Goal: Information Seeking & Learning: Learn about a topic

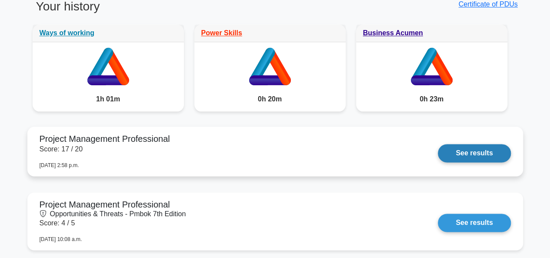
scroll to position [218, 0]
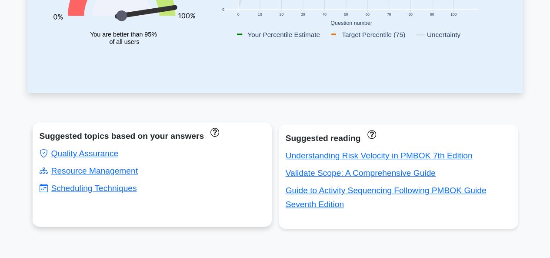
drag, startPoint x: 104, startPoint y: 189, endPoint x: 115, endPoint y: 203, distance: 17.9
click at [104, 189] on link "Scheduling Techniques" at bounding box center [88, 188] width 97 height 9
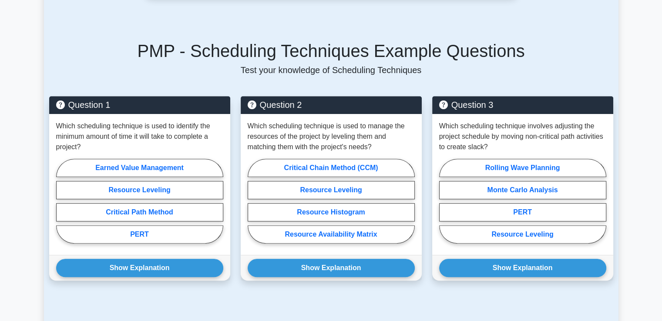
scroll to position [566, 0]
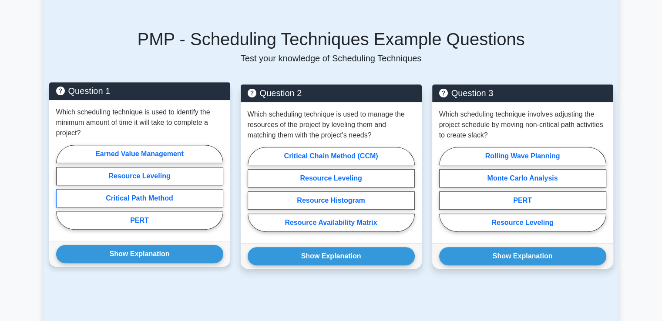
click at [184, 189] on label "Critical Path Method" at bounding box center [139, 198] width 167 height 18
click at [62, 187] on input "Critical Path Method" at bounding box center [59, 190] width 6 height 6
radio input "true"
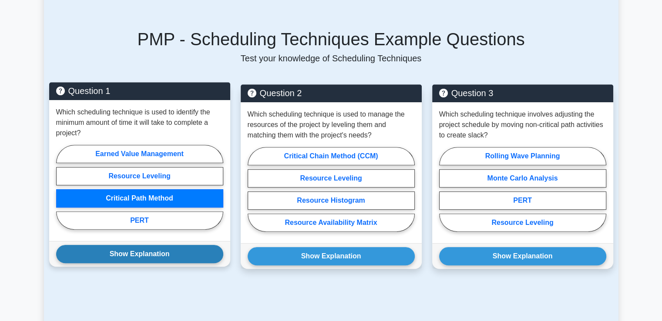
click at [178, 245] on button "Show Explanation" at bounding box center [139, 254] width 167 height 18
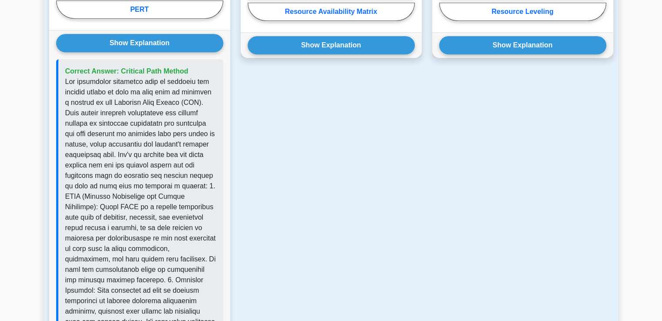
scroll to position [783, 0]
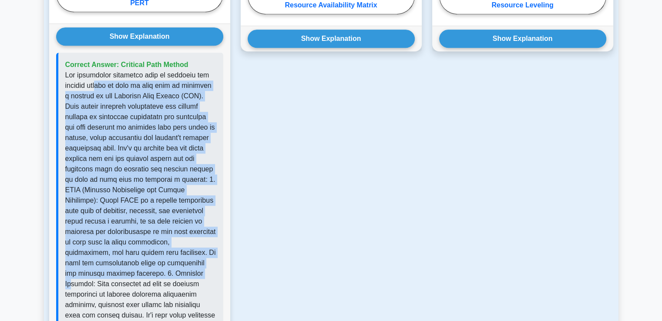
drag, startPoint x: 108, startPoint y: 75, endPoint x: 137, endPoint y: 265, distance: 192.0
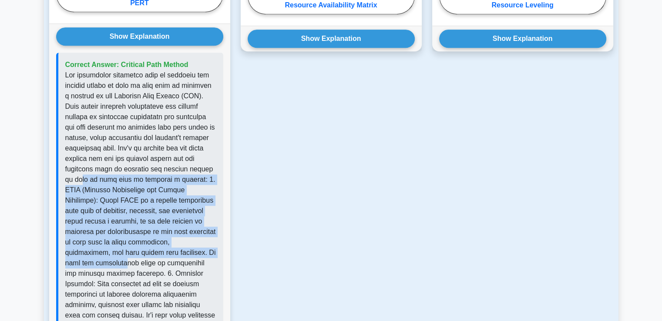
drag, startPoint x: 80, startPoint y: 167, endPoint x: 192, endPoint y: 241, distance: 133.8
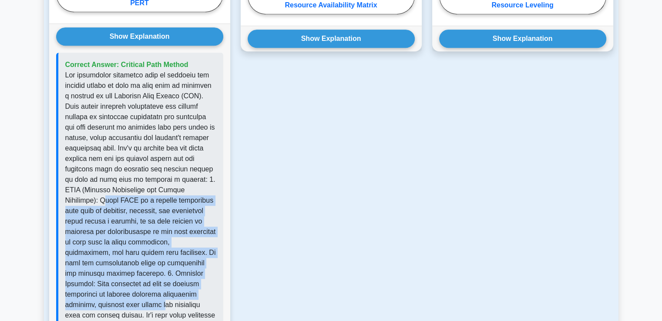
drag, startPoint x: 72, startPoint y: 190, endPoint x: 207, endPoint y: 265, distance: 154.3
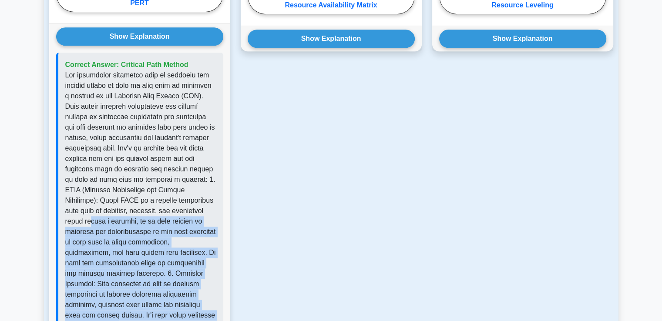
drag, startPoint x: 178, startPoint y: 300, endPoint x: 71, endPoint y: 210, distance: 139.9
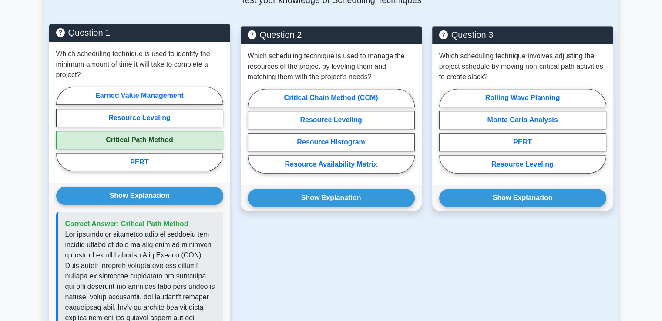
scroll to position [609, 0]
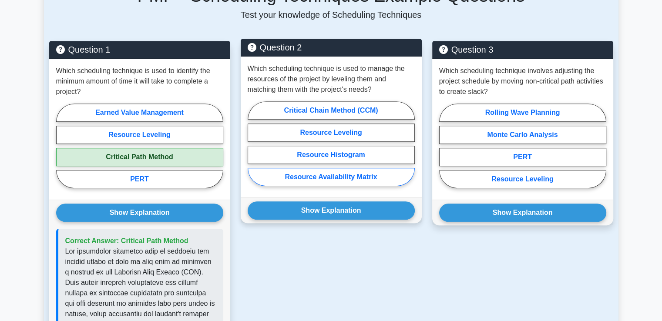
click at [332, 168] on label "Resource Availability Matrix" at bounding box center [331, 177] width 167 height 18
click at [253, 149] on input "Resource Availability Matrix" at bounding box center [251, 147] width 6 height 6
radio input "true"
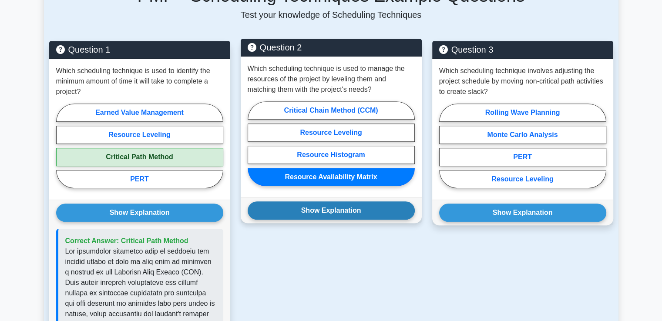
click at [328, 204] on button "Show Explanation" at bounding box center [331, 210] width 167 height 18
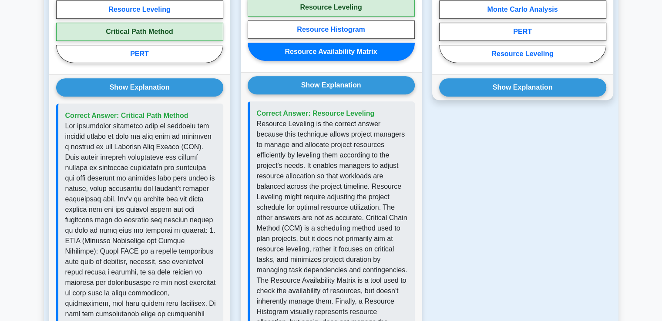
scroll to position [740, 0]
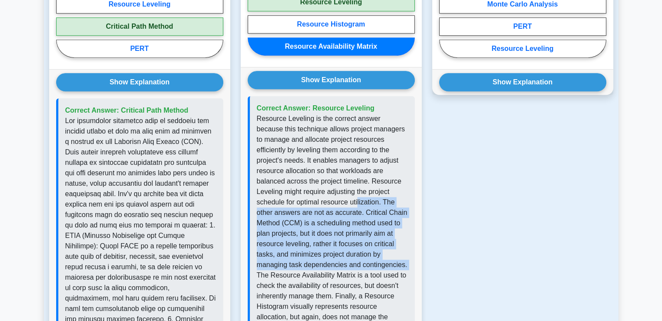
drag, startPoint x: 316, startPoint y: 194, endPoint x: 316, endPoint y: 255, distance: 60.0
click at [316, 255] on p "Resource Leveling is the correct answer because this technique allows project m…" at bounding box center [332, 223] width 151 height 219
click at [315, 256] on p "Resource Leveling is the correct answer because this technique allows project m…" at bounding box center [332, 223] width 151 height 219
click at [305, 232] on p "Resource Leveling is the correct answer because this technique allows project m…" at bounding box center [332, 223] width 151 height 219
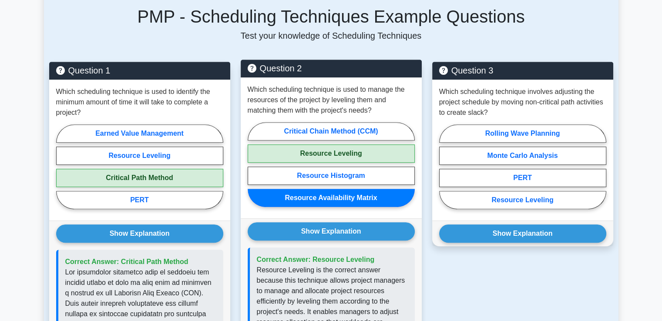
scroll to position [566, 0]
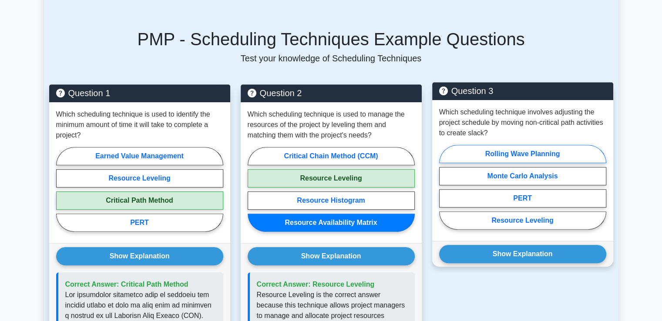
click at [495, 145] on label "Rolling Wave Planning" at bounding box center [522, 154] width 167 height 18
click at [445, 187] on input "Rolling Wave Planning" at bounding box center [442, 190] width 6 height 6
radio input "true"
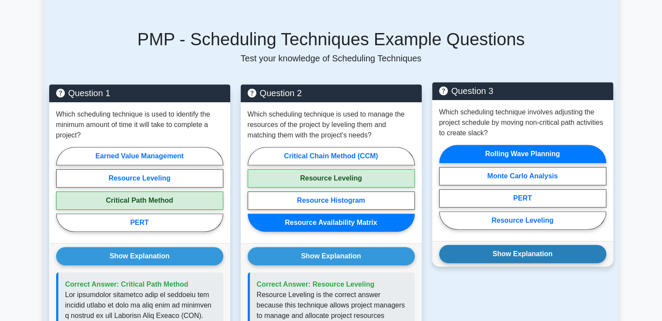
click at [511, 249] on button "Show Explanation" at bounding box center [522, 254] width 167 height 18
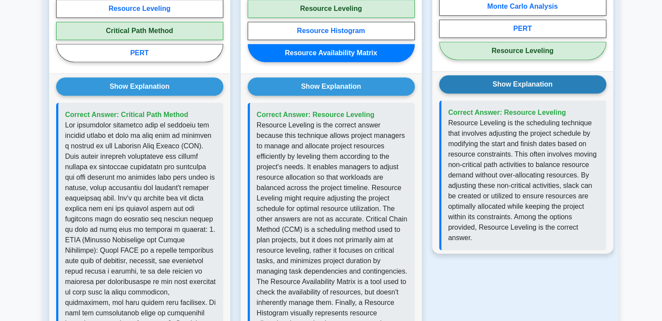
scroll to position [740, 0]
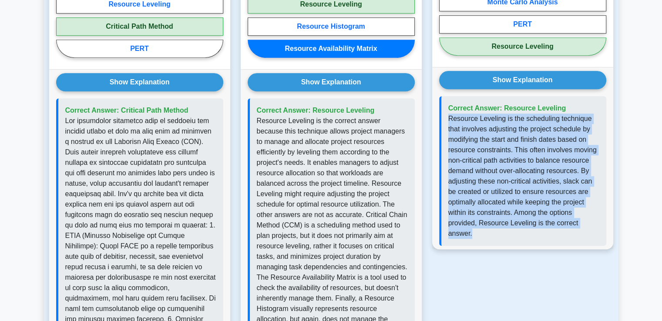
drag, startPoint x: 448, startPoint y: 109, endPoint x: 479, endPoint y: 233, distance: 128.1
click at [479, 233] on div "Correct Answer: Resource Leveling" at bounding box center [522, 171] width 167 height 150
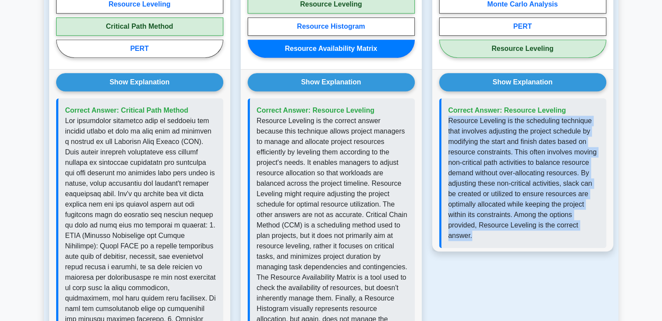
click at [476, 253] on div "Question 3 Which scheduling technique involves adjusting the project schedule b…" at bounding box center [522, 300] width 191 height 780
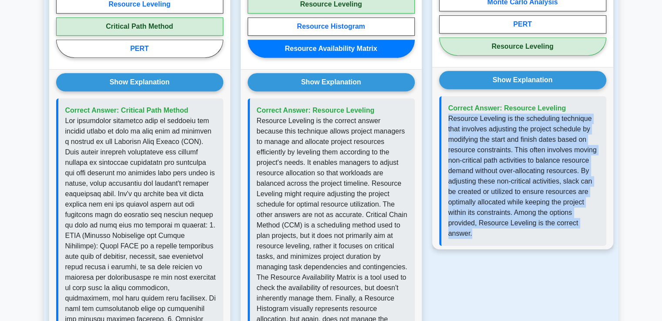
click at [470, 231] on div "Correct Answer: Resource Leveling" at bounding box center [522, 171] width 167 height 150
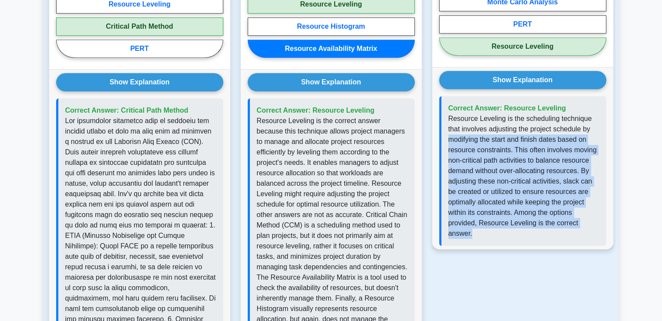
drag, startPoint x: 470, startPoint y: 226, endPoint x: 437, endPoint y: 131, distance: 101.4
click at [437, 131] on div "Show Explanation Correct Answer: Resource Leveling" at bounding box center [522, 158] width 181 height 182
click at [512, 187] on p "Resource Leveling is the scheduling technique that involves adjusting the proje…" at bounding box center [523, 176] width 151 height 125
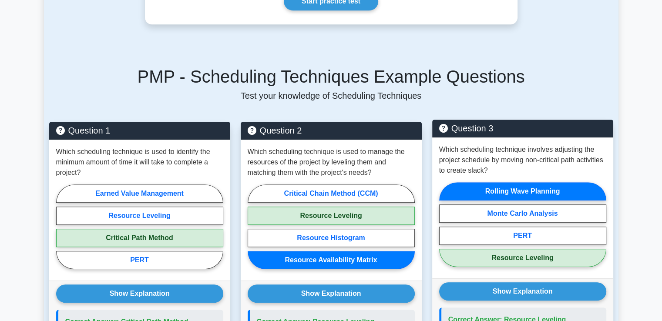
scroll to position [522, 0]
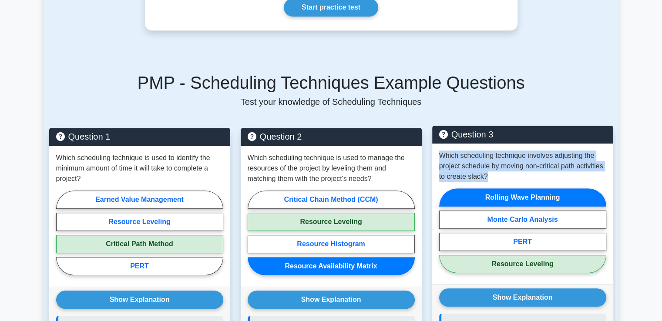
drag, startPoint x: 491, startPoint y: 169, endPoint x: 432, endPoint y: 147, distance: 63.2
click at [432, 147] on div "Which scheduling technique involves adjusting the project schedule by moving no…" at bounding box center [522, 214] width 181 height 141
click at [449, 171] on div "Which scheduling technique involves adjusting the project schedule by moving no…" at bounding box center [522, 214] width 181 height 141
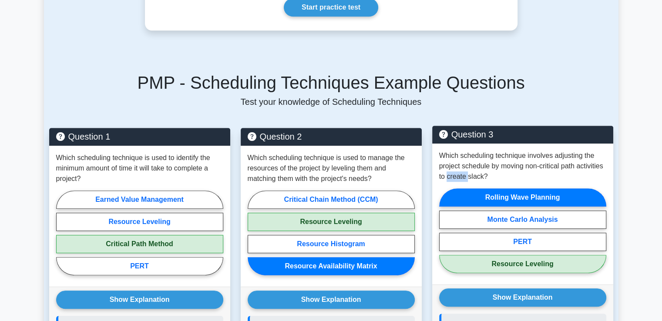
click at [449, 171] on div "Which scheduling technique involves adjusting the project schedule by moving no…" at bounding box center [522, 214] width 181 height 141
click at [481, 167] on p "Which scheduling technique involves adjusting the project schedule by moving no…" at bounding box center [522, 166] width 167 height 31
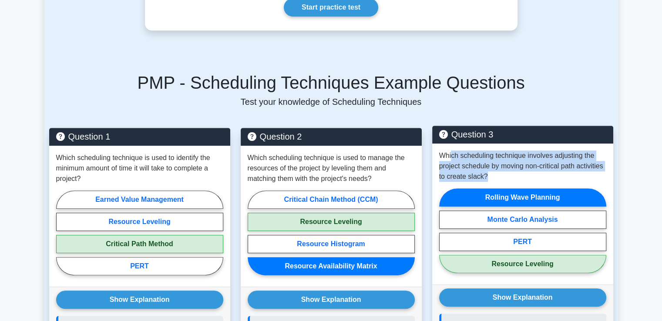
drag, startPoint x: 465, startPoint y: 155, endPoint x: 450, endPoint y: 147, distance: 17.9
click at [450, 151] on p "Which scheduling technique involves adjusting the project schedule by moving no…" at bounding box center [522, 166] width 167 height 31
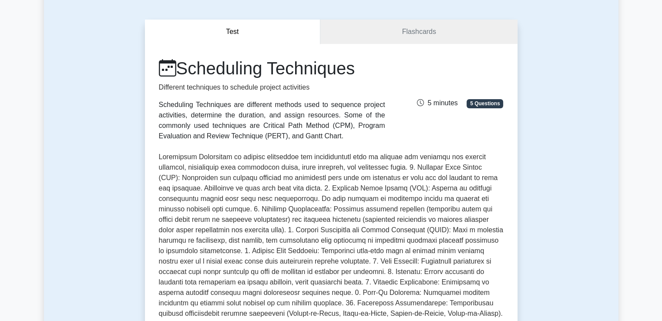
scroll to position [0, 0]
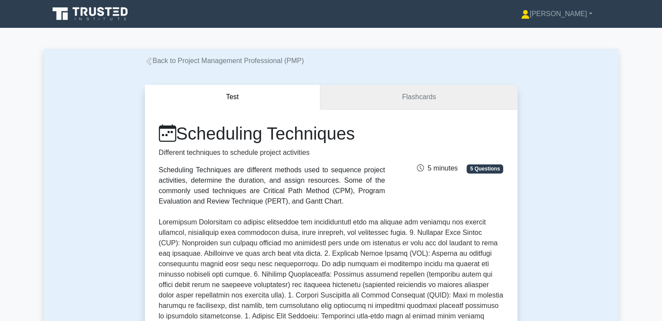
click at [449, 103] on link "Flashcards" at bounding box center [418, 97] width 197 height 25
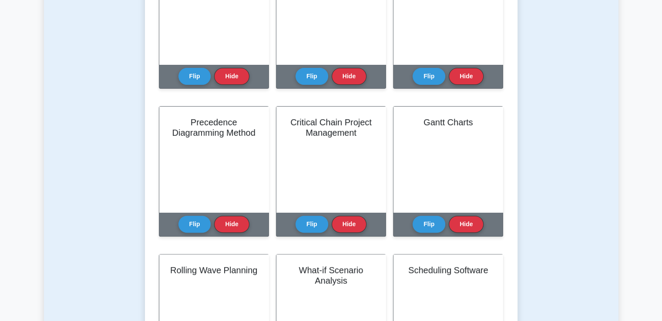
scroll to position [131, 0]
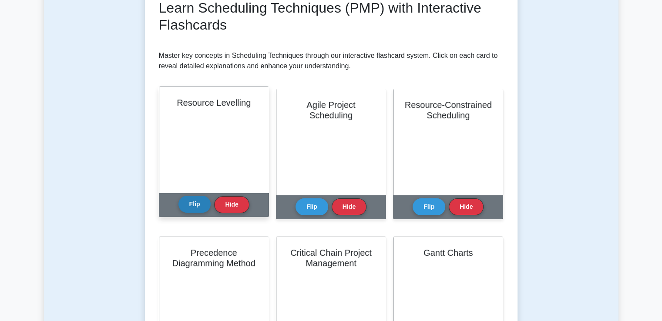
click at [184, 208] on button "Flip" at bounding box center [194, 204] width 33 height 17
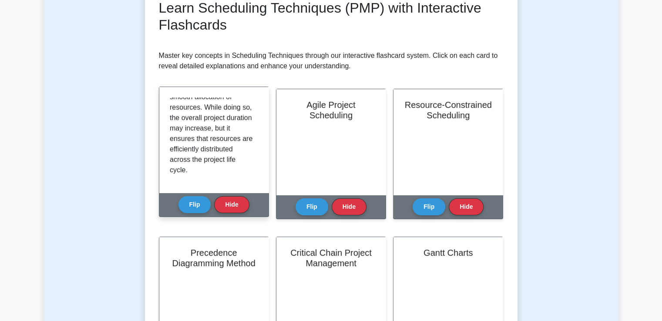
scroll to position [174, 0]
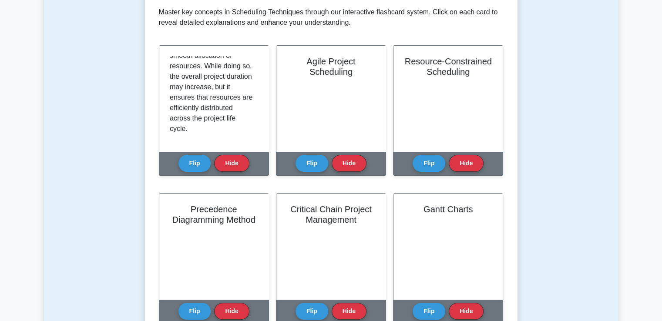
drag, startPoint x: 305, startPoint y: 166, endPoint x: 303, endPoint y: 176, distance: 10.6
click at [305, 165] on button "Flip" at bounding box center [311, 163] width 33 height 17
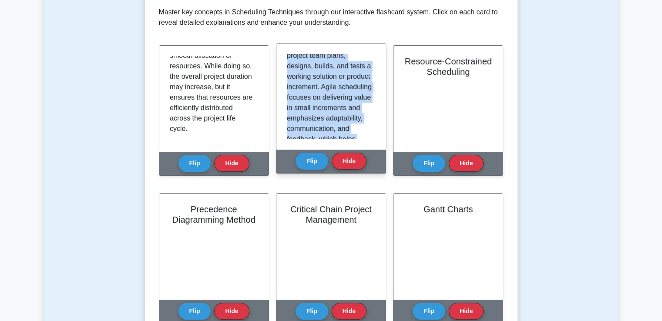
drag, startPoint x: 312, startPoint y: 84, endPoint x: 306, endPoint y: 143, distance: 59.9
click at [306, 143] on div "Agile Project Scheduling is a flexible, iterative approach to project managemen…" at bounding box center [330, 97] width 109 height 106
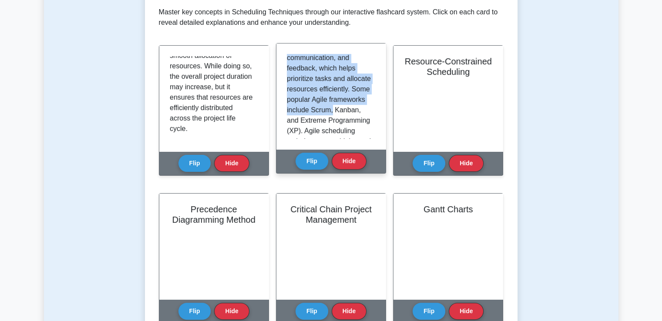
click at [297, 92] on p "Agile Project Scheduling is a flexible, iterative approach to project managemen…" at bounding box center [329, 21] width 85 height 334
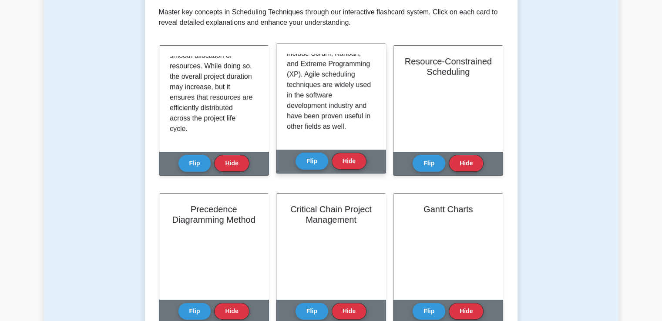
scroll to position [277, 0]
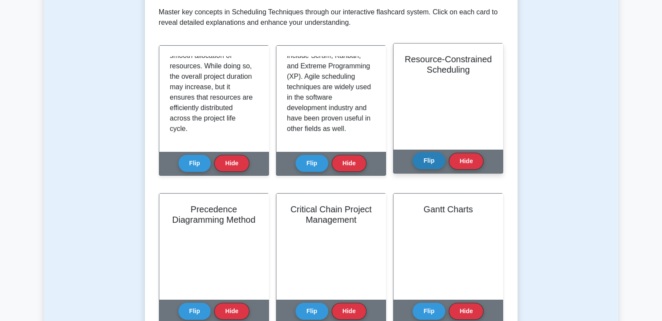
click at [423, 161] on button "Flip" at bounding box center [428, 160] width 33 height 17
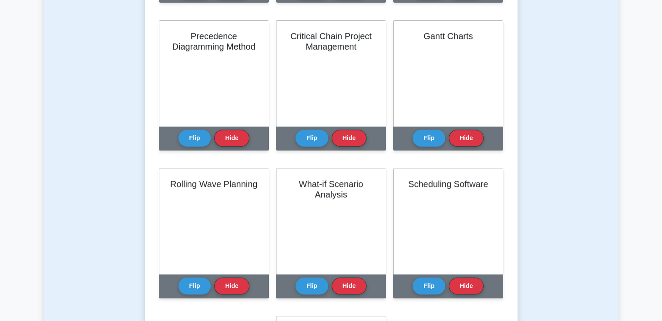
scroll to position [348, 0]
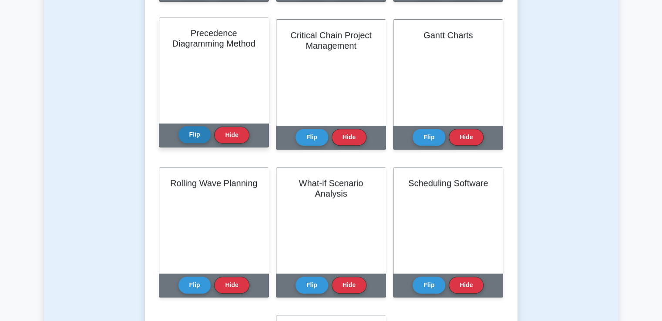
click at [194, 136] on button "Flip" at bounding box center [194, 134] width 33 height 17
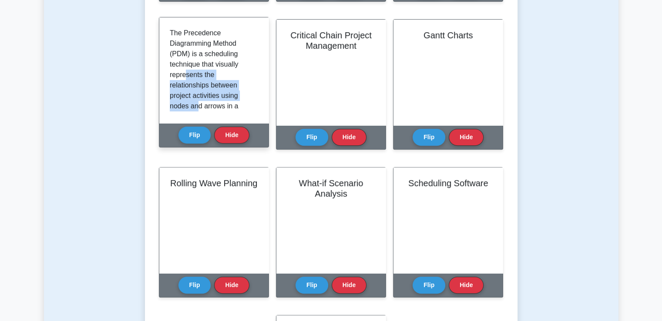
drag, startPoint x: 186, startPoint y: 71, endPoint x: 198, endPoint y: 101, distance: 32.8
click at [198, 101] on p "The Precedence Diagramming Method (PDM) is a scheduling technique that visually…" at bounding box center [212, 205] width 85 height 355
click at [197, 103] on p "The Precedence Diagramming Method (PDM) is a scheduling technique that visually…" at bounding box center [212, 205] width 85 height 355
click at [197, 82] on p "The Precedence Diagramming Method (PDM) is a scheduling technique that visually…" at bounding box center [212, 205] width 85 height 355
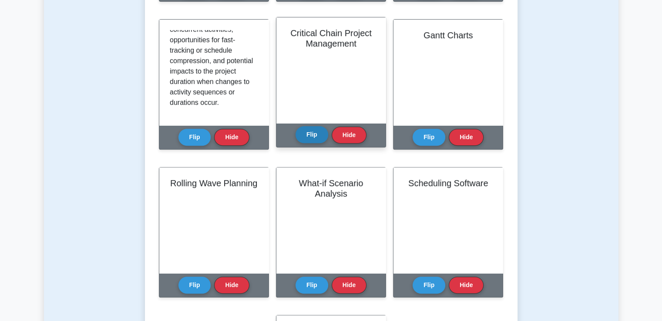
click at [298, 141] on button "Flip" at bounding box center [311, 134] width 33 height 17
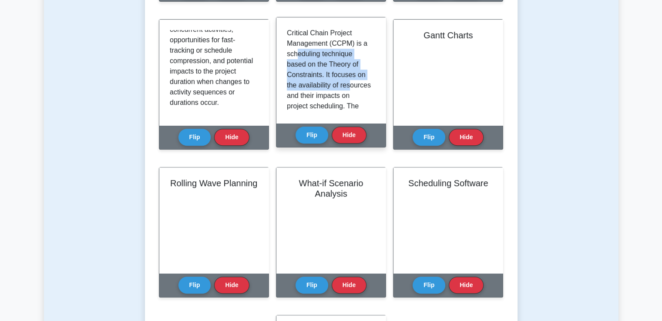
drag, startPoint x: 297, startPoint y: 57, endPoint x: 295, endPoint y: 99, distance: 41.4
click at [295, 99] on p "Critical Chain Project Management (CCPM) is a scheduling technique based on the…" at bounding box center [329, 195] width 85 height 334
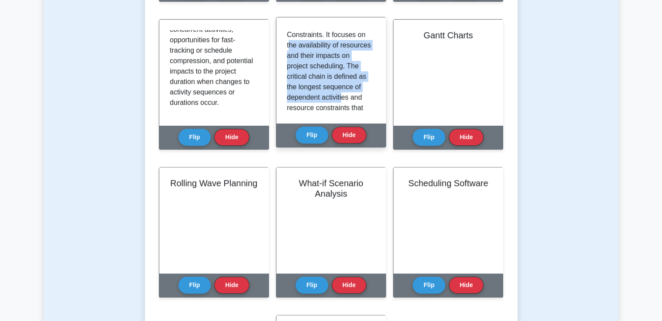
drag, startPoint x: 290, startPoint y: 84, endPoint x: 343, endPoint y: 109, distance: 58.0
click at [343, 109] on p "Critical Chain Project Management (CCPM) is a scheduling technique based on the…" at bounding box center [329, 155] width 85 height 334
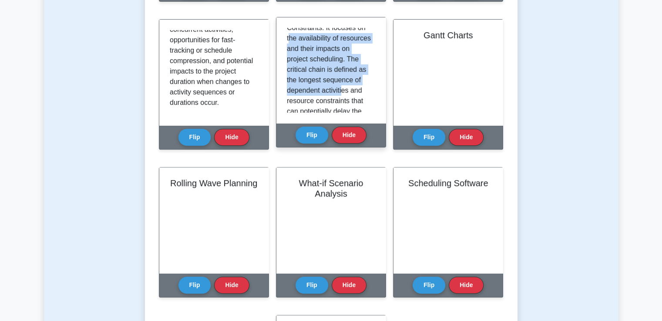
click at [329, 88] on p "Critical Chain Project Management (CCPM) is a scheduling technique based on the…" at bounding box center [329, 148] width 85 height 334
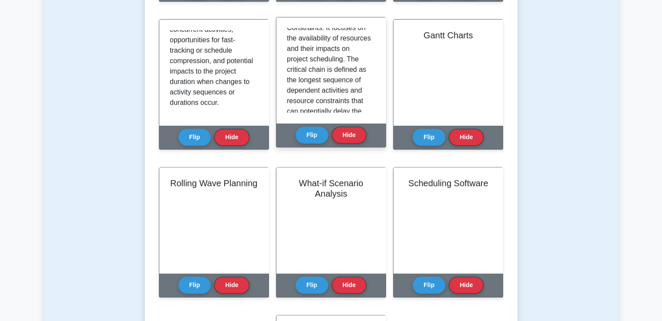
click at [276, 57] on div "Critical Chain Project Management (CCPM) is a scheduling technique based on the…" at bounding box center [330, 70] width 109 height 106
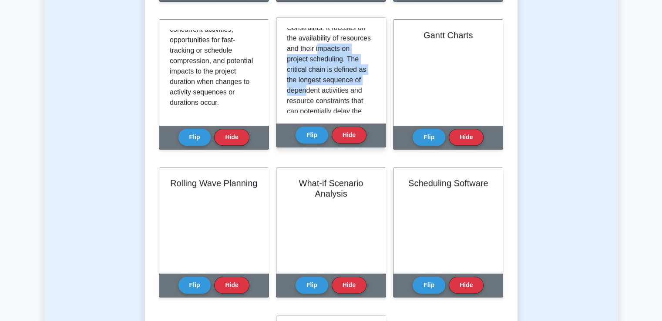
drag, startPoint x: 288, startPoint y: 58, endPoint x: 306, endPoint y: 102, distance: 48.0
click at [306, 102] on p "Critical Chain Project Management (CCPM) is a scheduling technique based on the…" at bounding box center [329, 148] width 85 height 334
click at [307, 100] on p "Critical Chain Project Management (CCPM) is a scheduling technique based on the…" at bounding box center [329, 148] width 85 height 334
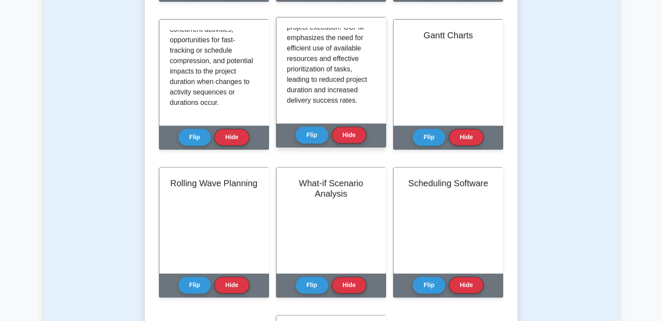
scroll to position [277, 0]
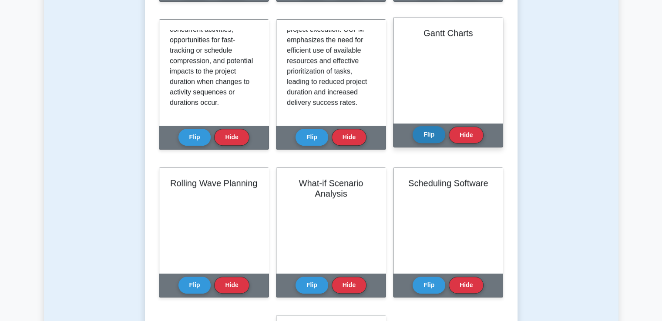
click at [432, 141] on button "Flip" at bounding box center [428, 134] width 33 height 17
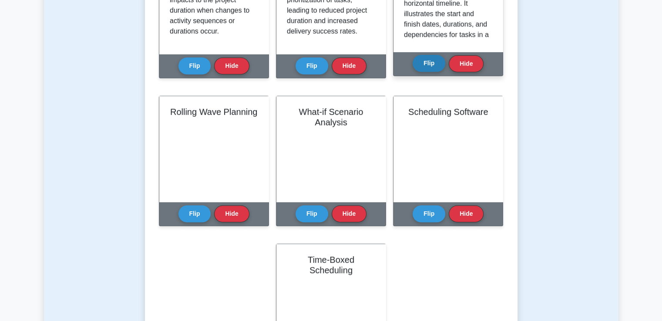
scroll to position [435, 0]
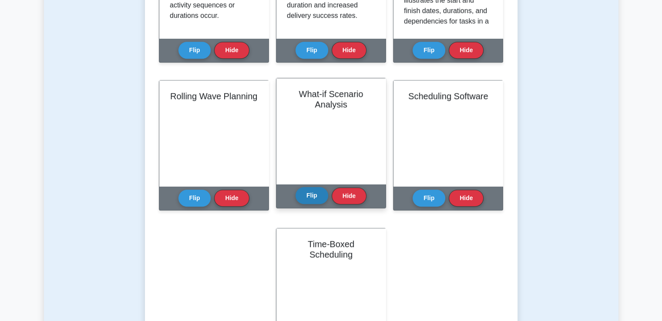
click at [306, 194] on button "Flip" at bounding box center [311, 195] width 33 height 17
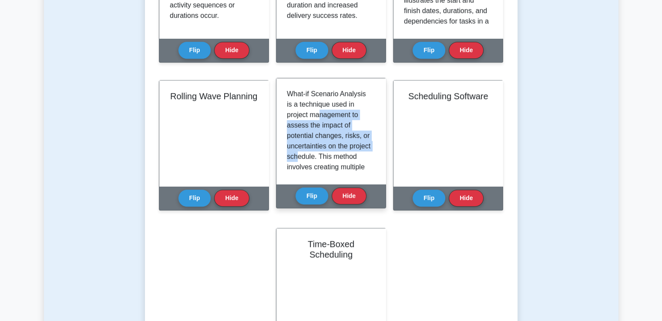
drag, startPoint x: 320, startPoint y: 114, endPoint x: 318, endPoint y: 160, distance: 45.3
click at [318, 160] on p "What-if Scenario Analysis is a technique used in project management to assess t…" at bounding box center [329, 282] width 85 height 386
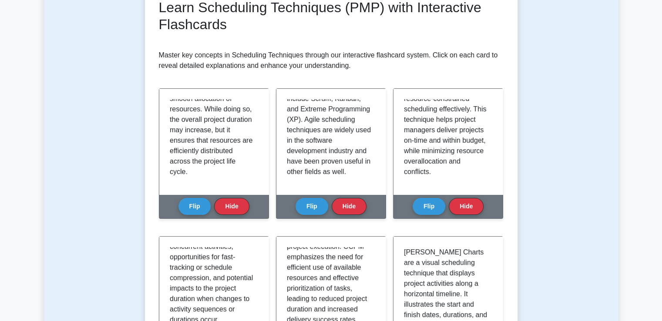
scroll to position [90, 0]
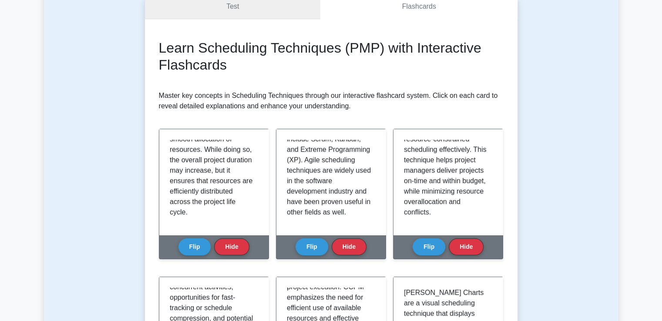
click at [271, 17] on link "Test" at bounding box center [233, 6] width 176 height 25
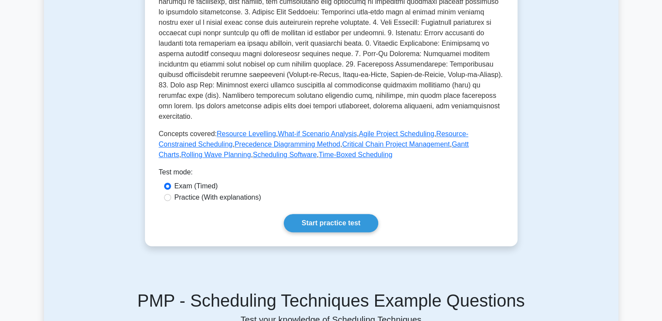
scroll to position [305, 0]
click at [310, 215] on link "Start practice test" at bounding box center [331, 223] width 94 height 18
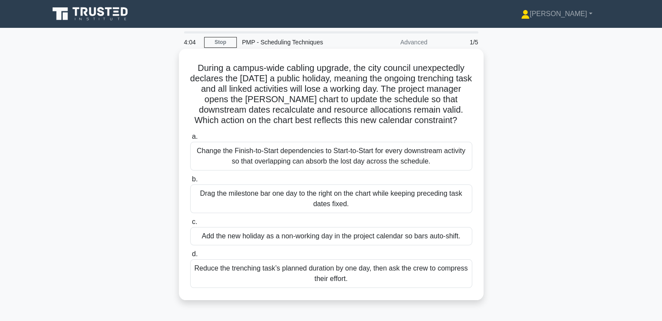
click at [451, 240] on div "Add the new holiday as a non-working day in the project calendar so bars auto-s…" at bounding box center [331, 236] width 282 height 18
click at [190, 225] on input "c. Add the new holiday as a non-working day in the project calendar so bars aut…" at bounding box center [190, 222] width 0 height 6
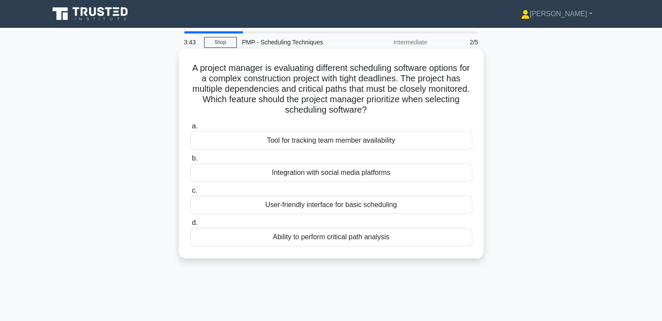
click at [365, 242] on div "Ability to perform critical path analysis" at bounding box center [331, 237] width 282 height 18
click at [190, 226] on input "d. Ability to perform critical path analysis" at bounding box center [190, 223] width 0 height 6
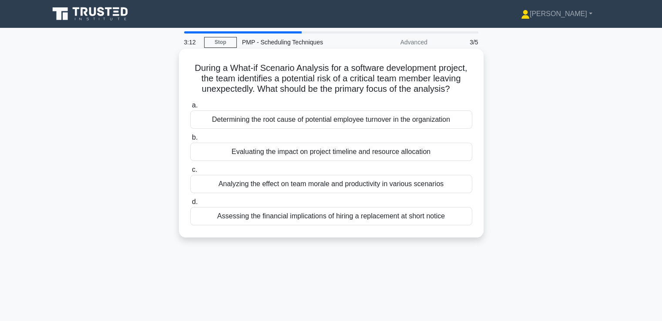
click at [348, 120] on div "Determining the root cause of potential employee turnover in the organization" at bounding box center [331, 120] width 282 height 18
click at [190, 108] on input "a. Determining the root cause of potential employee turnover in the organization" at bounding box center [190, 106] width 0 height 6
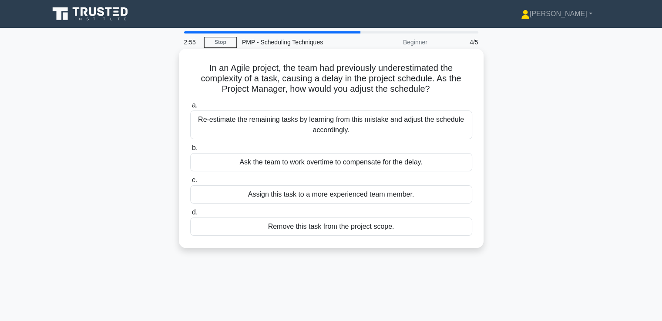
click at [328, 122] on div "Re-estimate the remaining tasks by learning from this mistake and adjust the sc…" at bounding box center [331, 125] width 282 height 29
click at [190, 108] on input "a. Re-estimate the remaining tasks by learning from this mistake and adjust the…" at bounding box center [190, 106] width 0 height 6
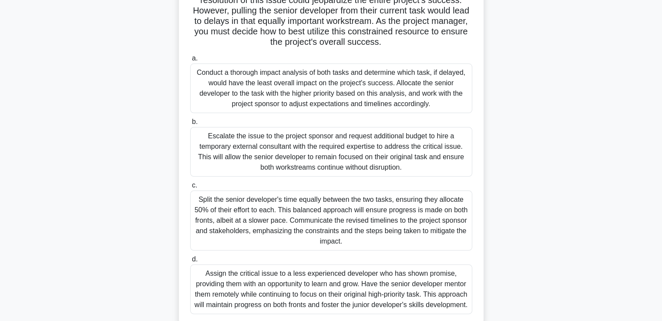
scroll to position [162, 0]
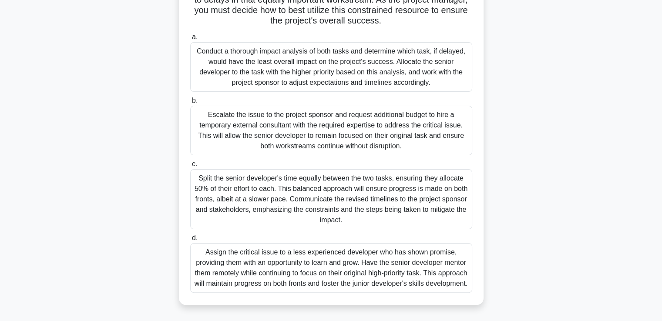
click at [406, 54] on div "Conduct a thorough impact analysis of both tasks and determine which task, if d…" at bounding box center [331, 67] width 282 height 50
click at [190, 40] on input "a. Conduct a thorough impact analysis of both tasks and determine which task, i…" at bounding box center [190, 37] width 0 height 6
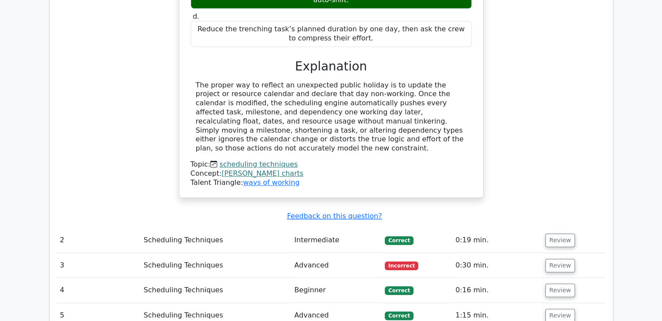
scroll to position [696, 0]
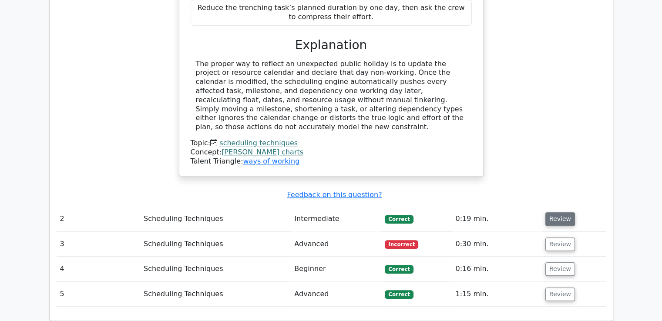
click at [559, 212] on button "Review" at bounding box center [560, 218] width 30 height 13
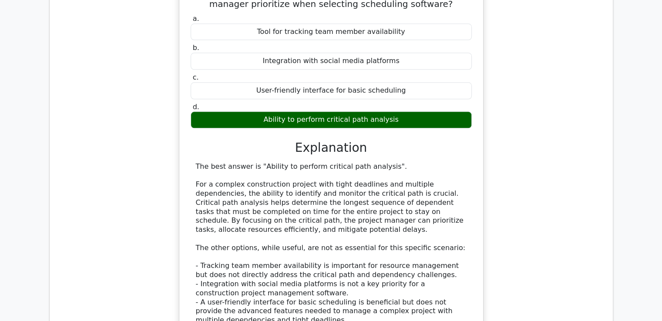
scroll to position [1088, 0]
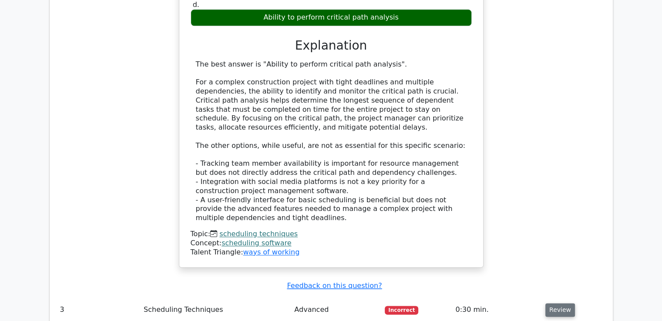
click at [559, 303] on button "Review" at bounding box center [560, 309] width 30 height 13
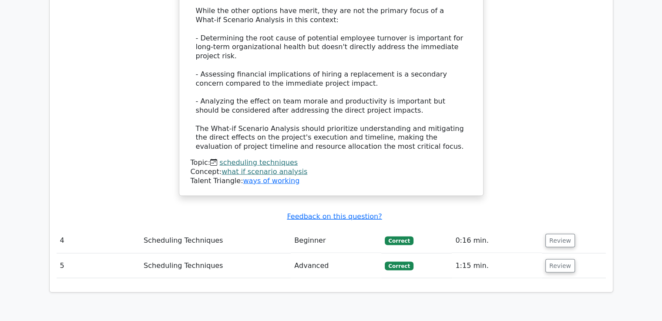
scroll to position [1784, 0]
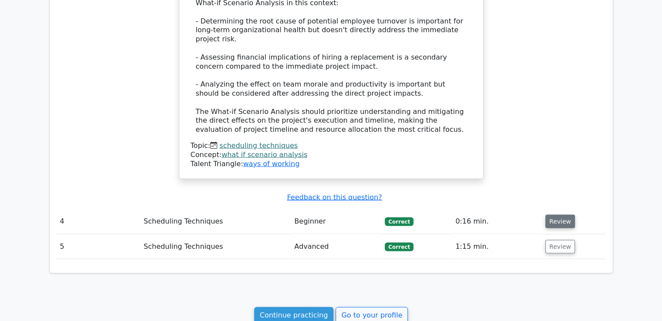
click at [551, 215] on button "Review" at bounding box center [560, 221] width 30 height 13
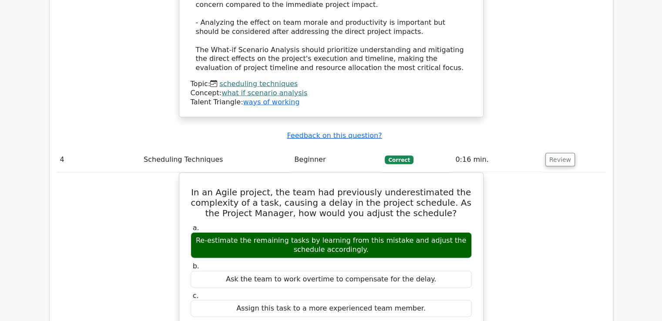
scroll to position [2088, 0]
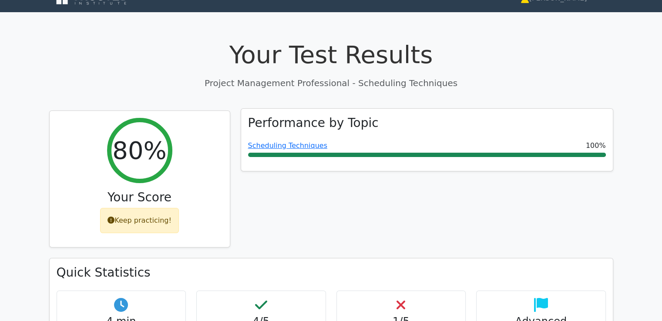
scroll to position [0, 0]
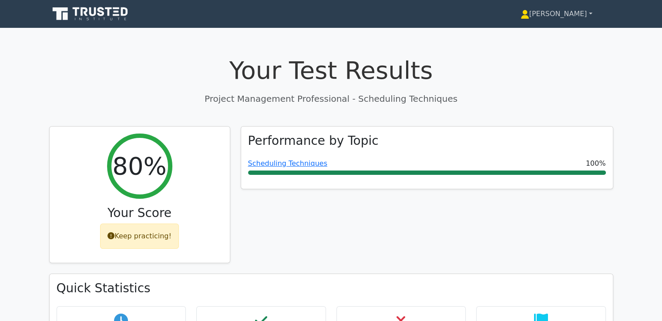
click at [567, 12] on link "[PERSON_NAME]" at bounding box center [556, 13] width 114 height 17
click at [559, 34] on link "Profile" at bounding box center [534, 34] width 69 height 14
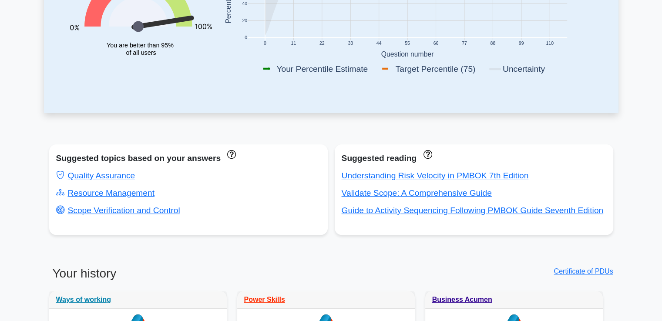
scroll to position [218, 0]
